Goal: Entertainment & Leisure: Consume media (video, audio)

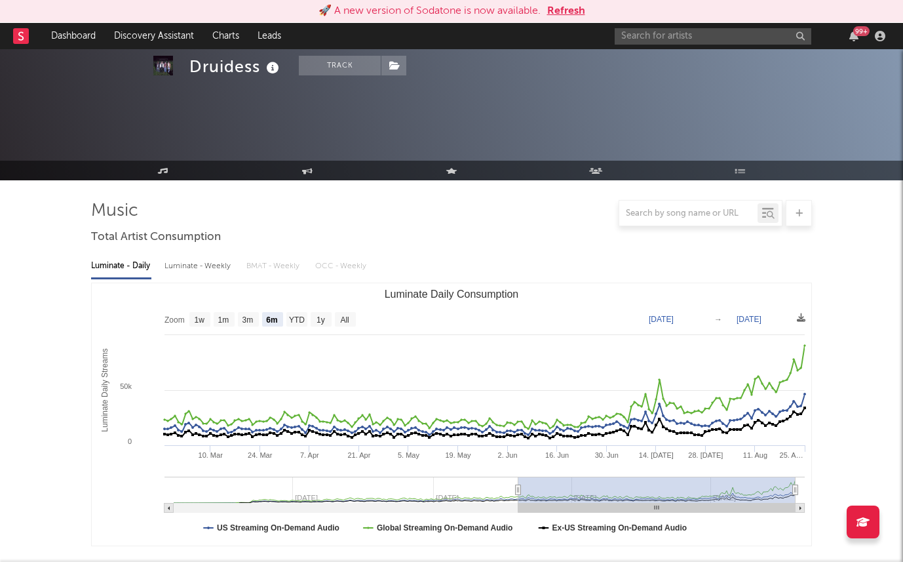
select select "6m"
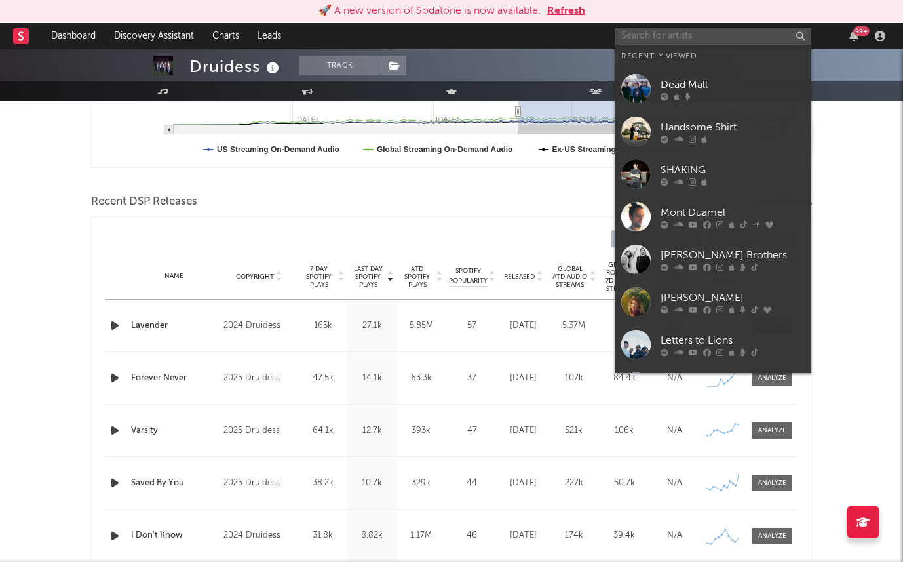
click at [669, 37] on input "text" at bounding box center [713, 36] width 197 height 16
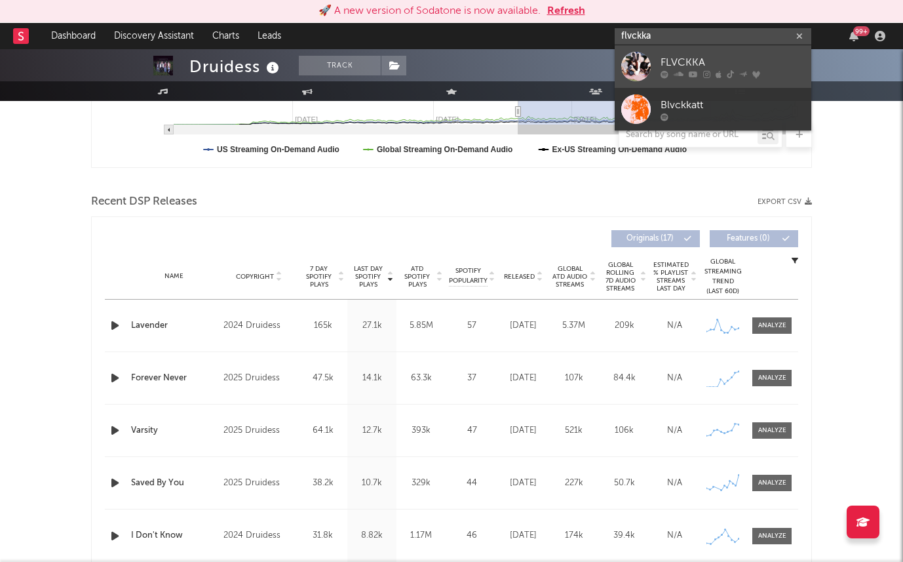
type input "flvckka"
click at [695, 60] on div "FLVCKKA" at bounding box center [733, 62] width 144 height 16
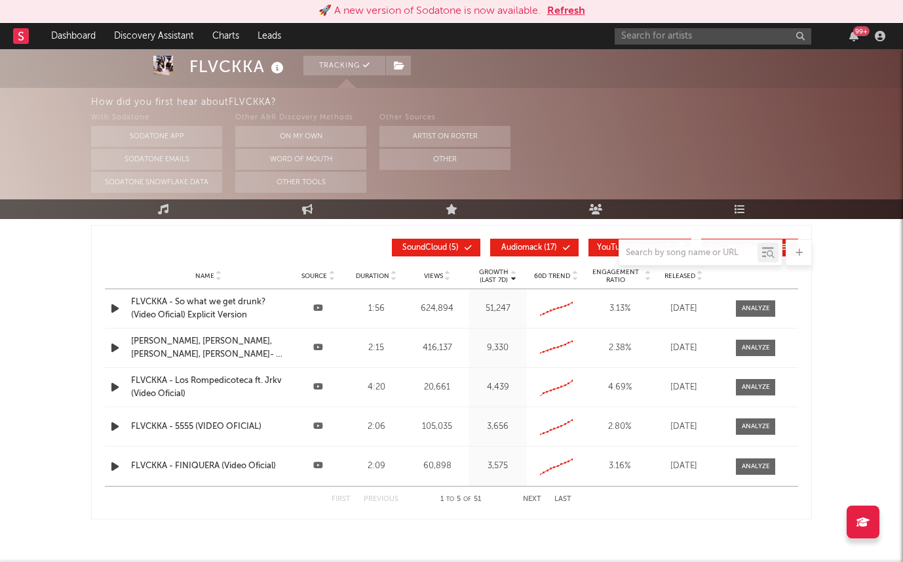
select select "6m"
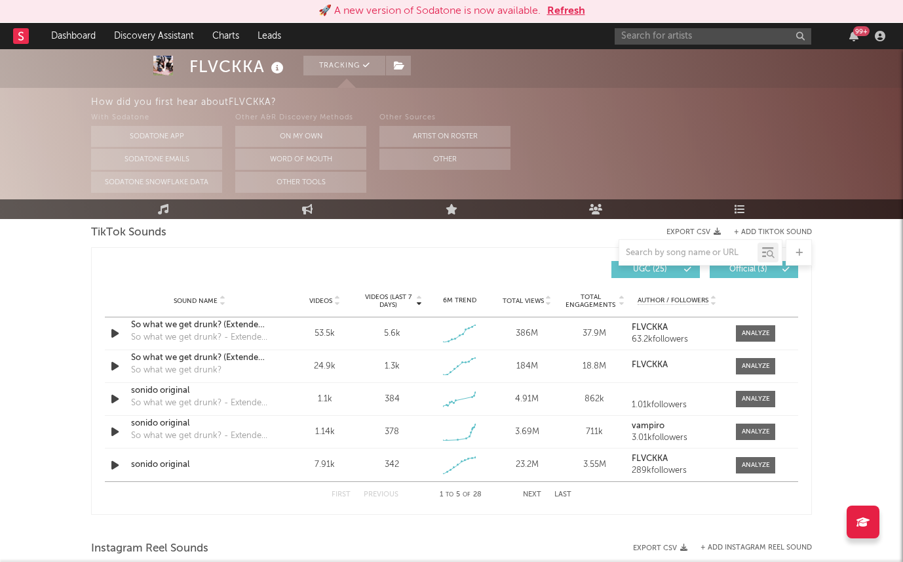
scroll to position [877, 0]
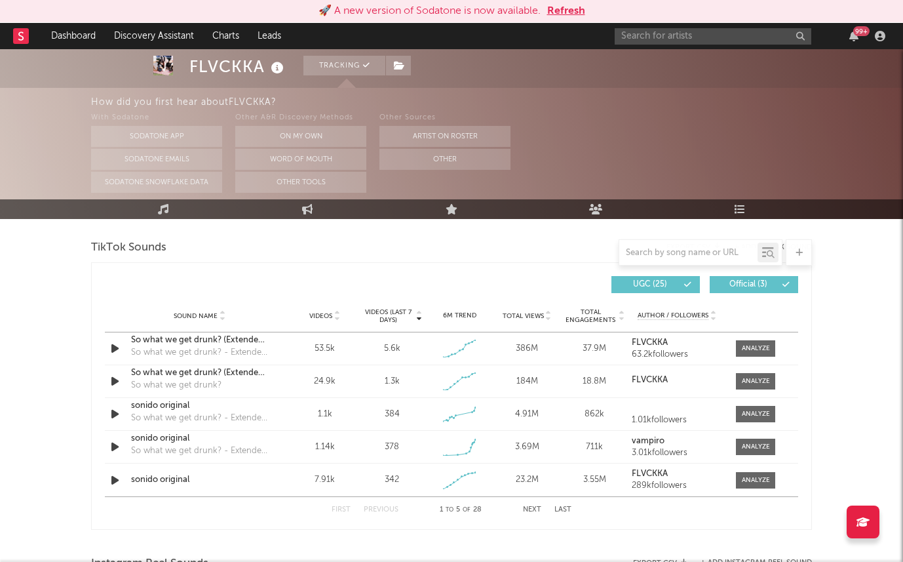
click at [568, 0] on div "🚀 A new version of Sodatone is now available. Refresh" at bounding box center [451, 11] width 903 height 23
click at [568, 5] on button "Refresh" at bounding box center [566, 11] width 38 height 16
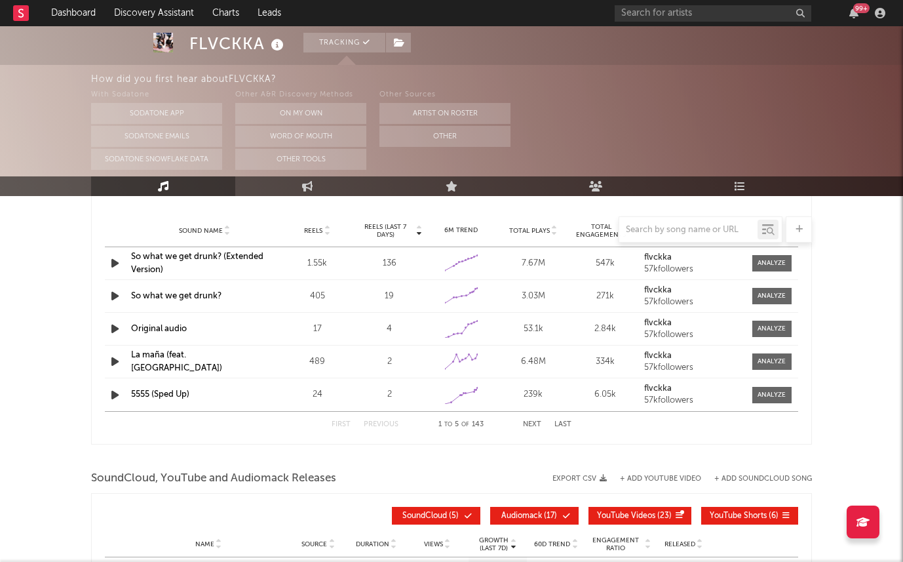
select select "6m"
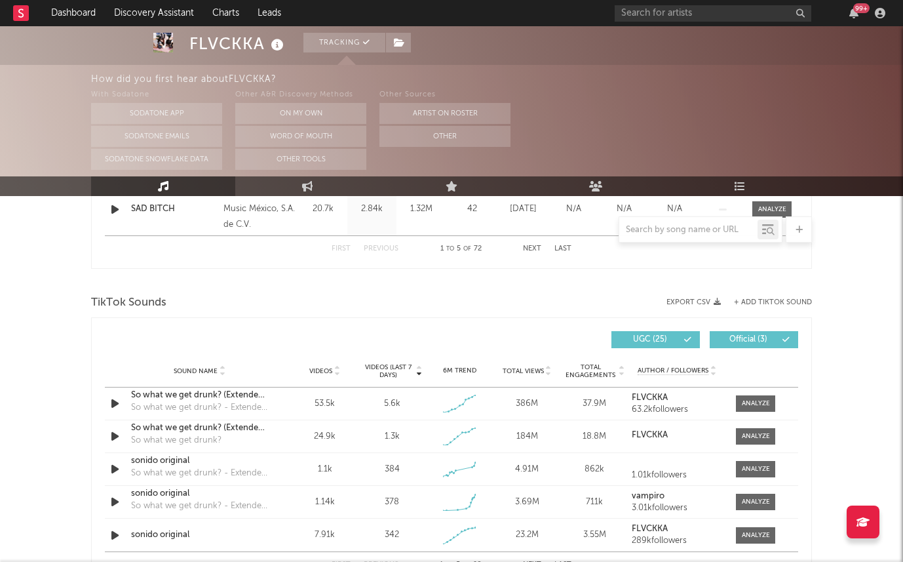
scroll to position [816, 0]
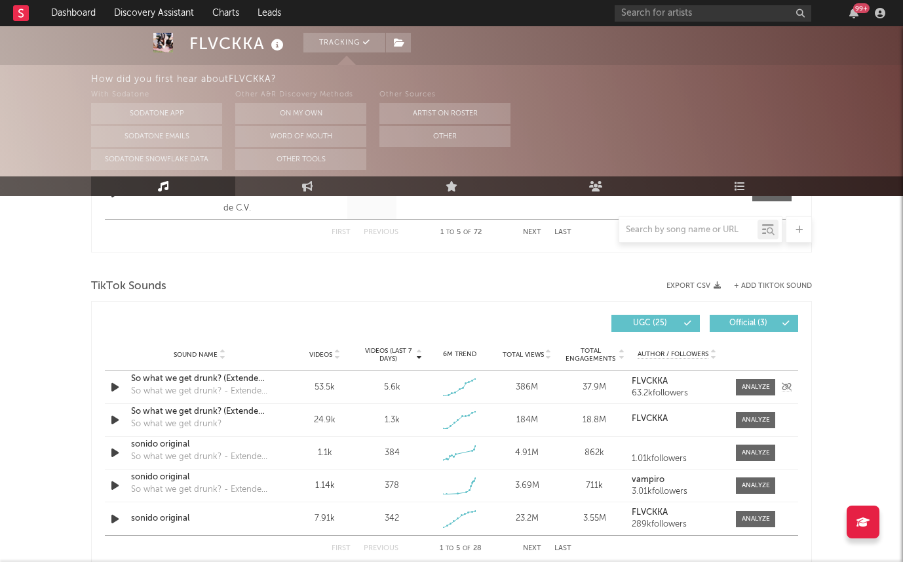
click at [114, 389] on icon "button" at bounding box center [115, 387] width 14 height 16
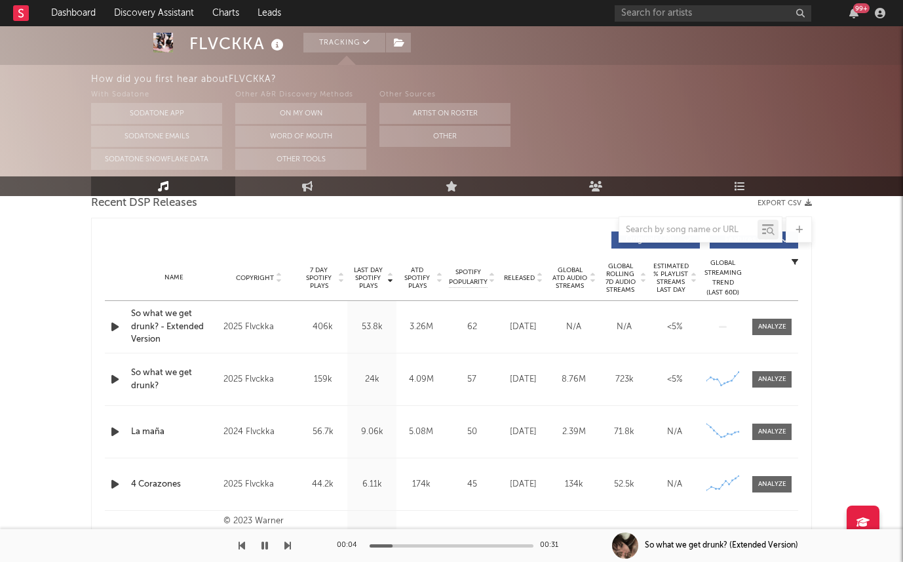
scroll to position [476, 0]
